Goal: Transaction & Acquisition: Download file/media

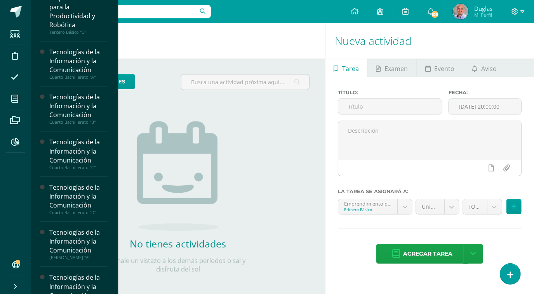
scroll to position [436, 0]
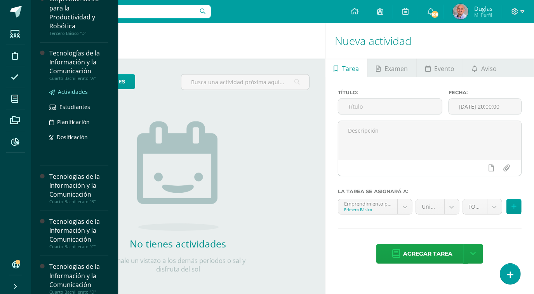
click at [72, 92] on span "Actividades" at bounding box center [73, 91] width 30 height 7
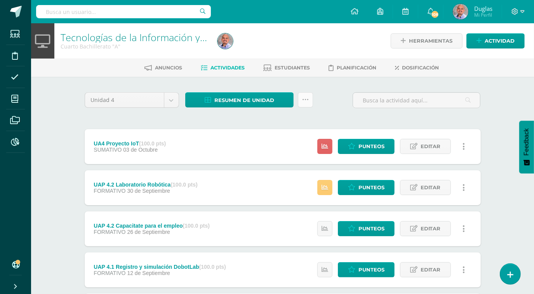
click at [302, 98] on icon at bounding box center [305, 100] width 7 height 7
click at [253, 98] on span "Resumen de unidad" at bounding box center [244, 100] width 60 height 14
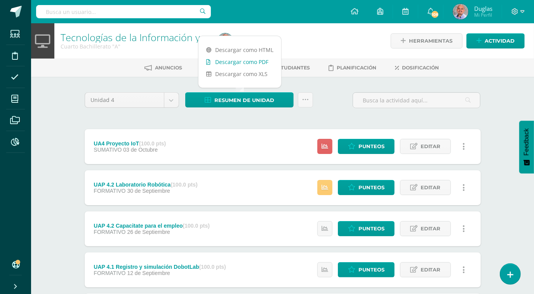
click at [259, 63] on link "Descargar como PDF" at bounding box center [239, 62] width 83 height 12
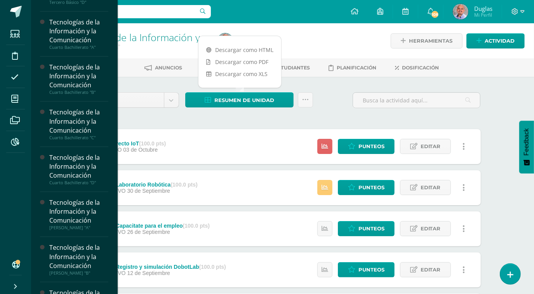
scroll to position [467, 0]
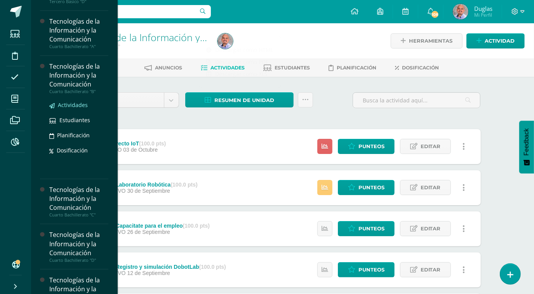
click at [78, 103] on span "Actividades" at bounding box center [73, 104] width 30 height 7
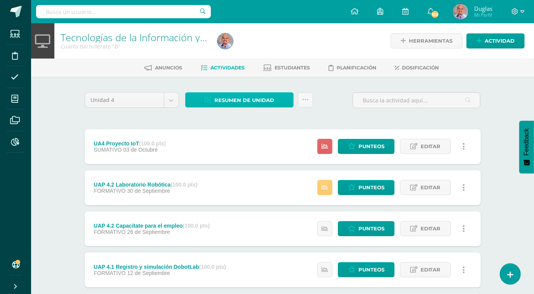
click at [265, 102] on span "Resumen de unidad" at bounding box center [244, 100] width 60 height 14
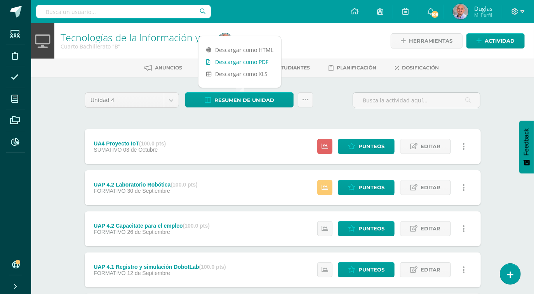
click at [256, 61] on link "Descargar como PDF" at bounding box center [239, 62] width 83 height 12
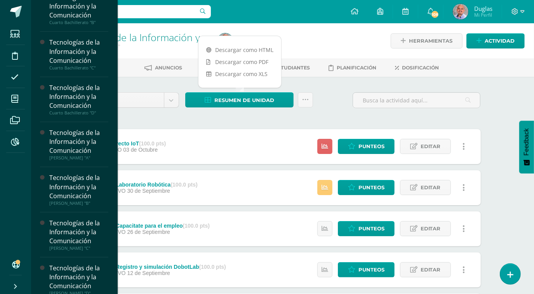
scroll to position [543, 0]
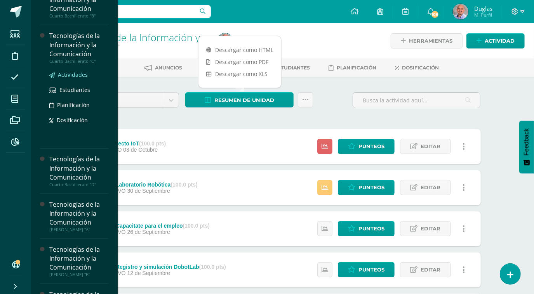
click at [79, 75] on span "Actividades" at bounding box center [73, 74] width 30 height 7
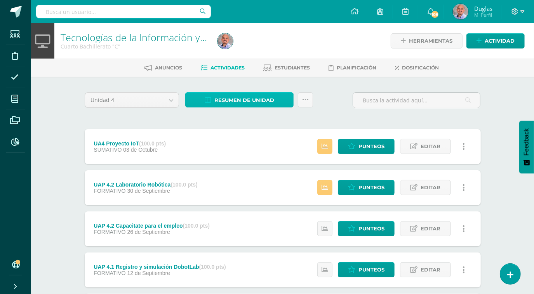
click at [252, 101] on span "Resumen de unidad" at bounding box center [244, 100] width 60 height 14
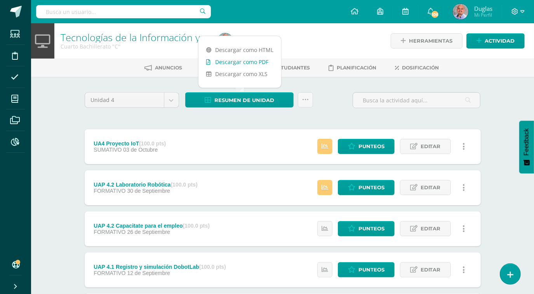
click at [261, 64] on link "Descargar como PDF" at bounding box center [239, 62] width 83 height 12
click at [70, 130] on div "Unidad 4 Unidad 1 Unidad 2 Unidad 3 Unidad 4 Resumen de unidad Subir actividade…" at bounding box center [282, 229] width 427 height 304
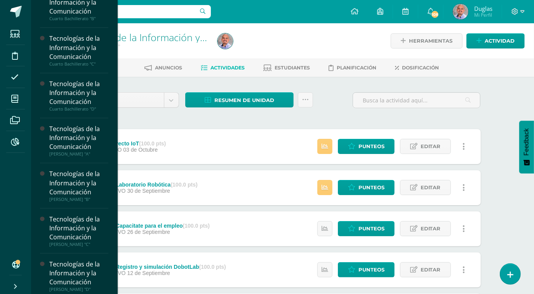
scroll to position [543, 0]
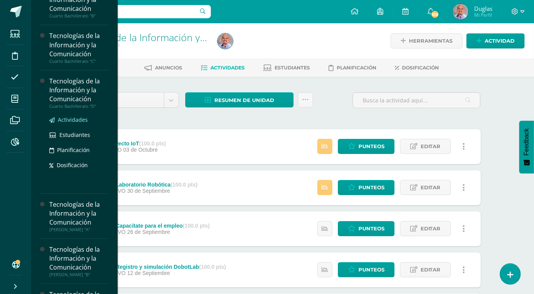
click at [75, 116] on span "Actividades" at bounding box center [73, 119] width 30 height 7
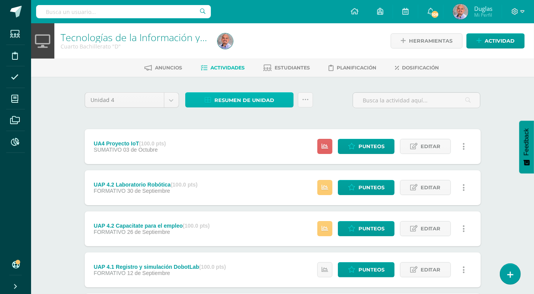
click at [243, 95] on span "Resumen de unidad" at bounding box center [244, 100] width 60 height 14
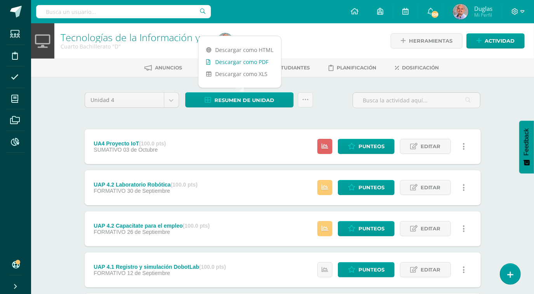
click at [263, 60] on link "Descargar como PDF" at bounding box center [239, 62] width 83 height 12
